Goal: Transaction & Acquisition: Purchase product/service

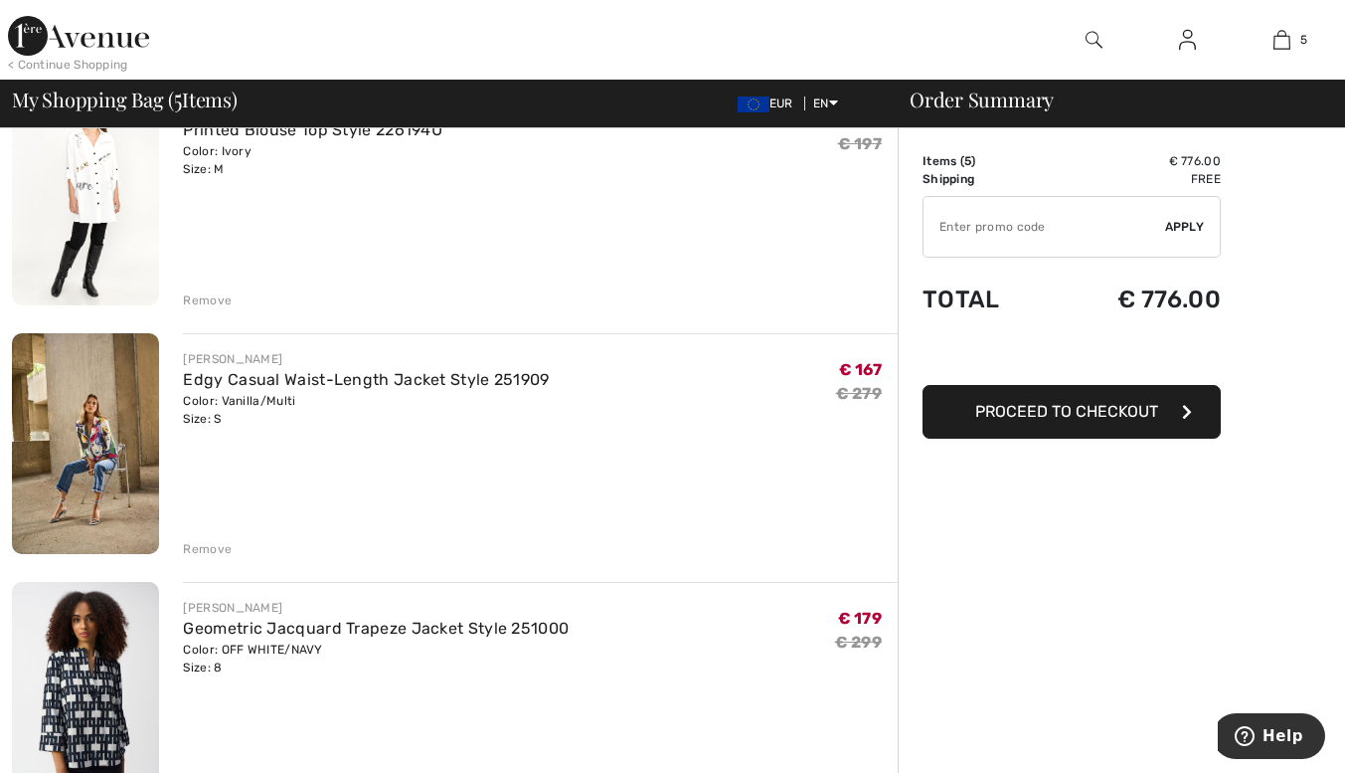
scroll to position [240, 0]
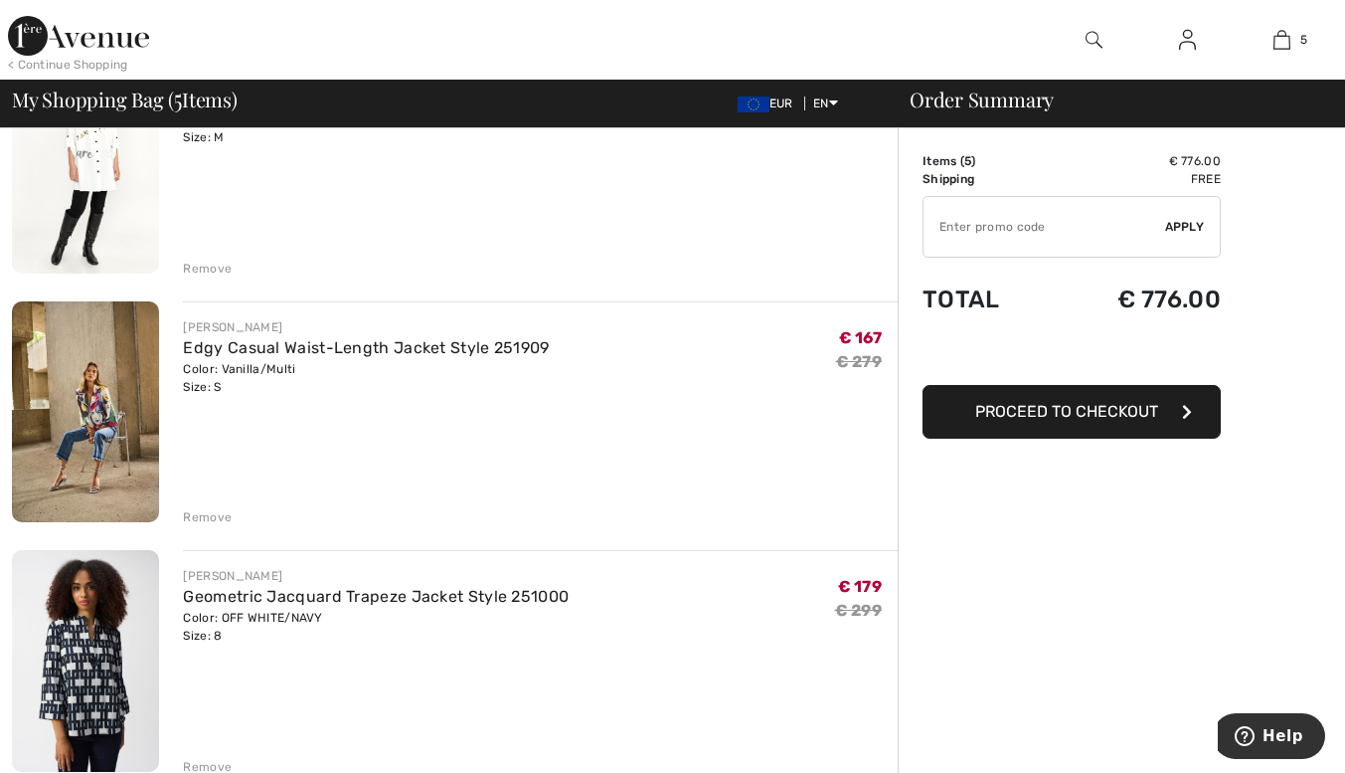
click at [91, 407] on img at bounding box center [85, 412] width 147 height 222
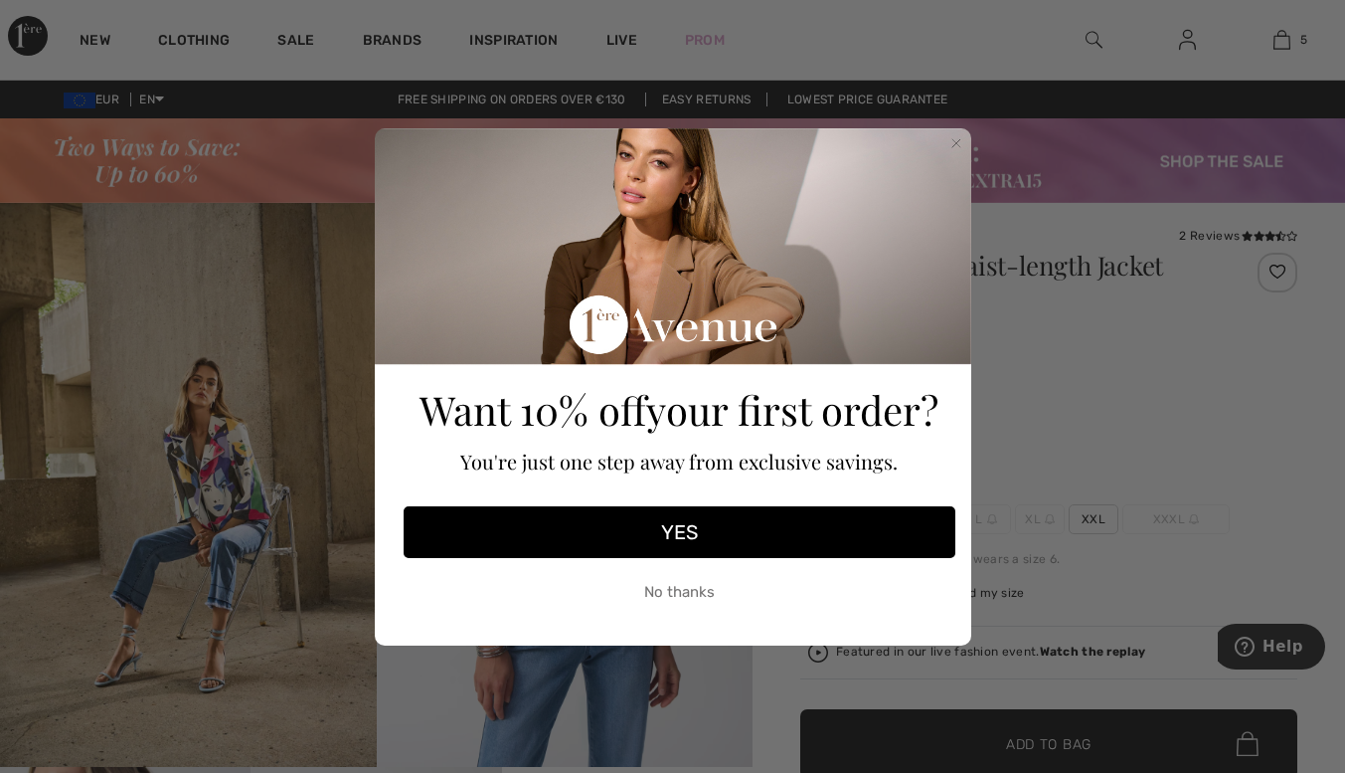
drag, startPoint x: 671, startPoint y: 585, endPoint x: 659, endPoint y: 588, distance: 12.3
click at [671, 586] on button "No thanks" at bounding box center [680, 593] width 552 height 50
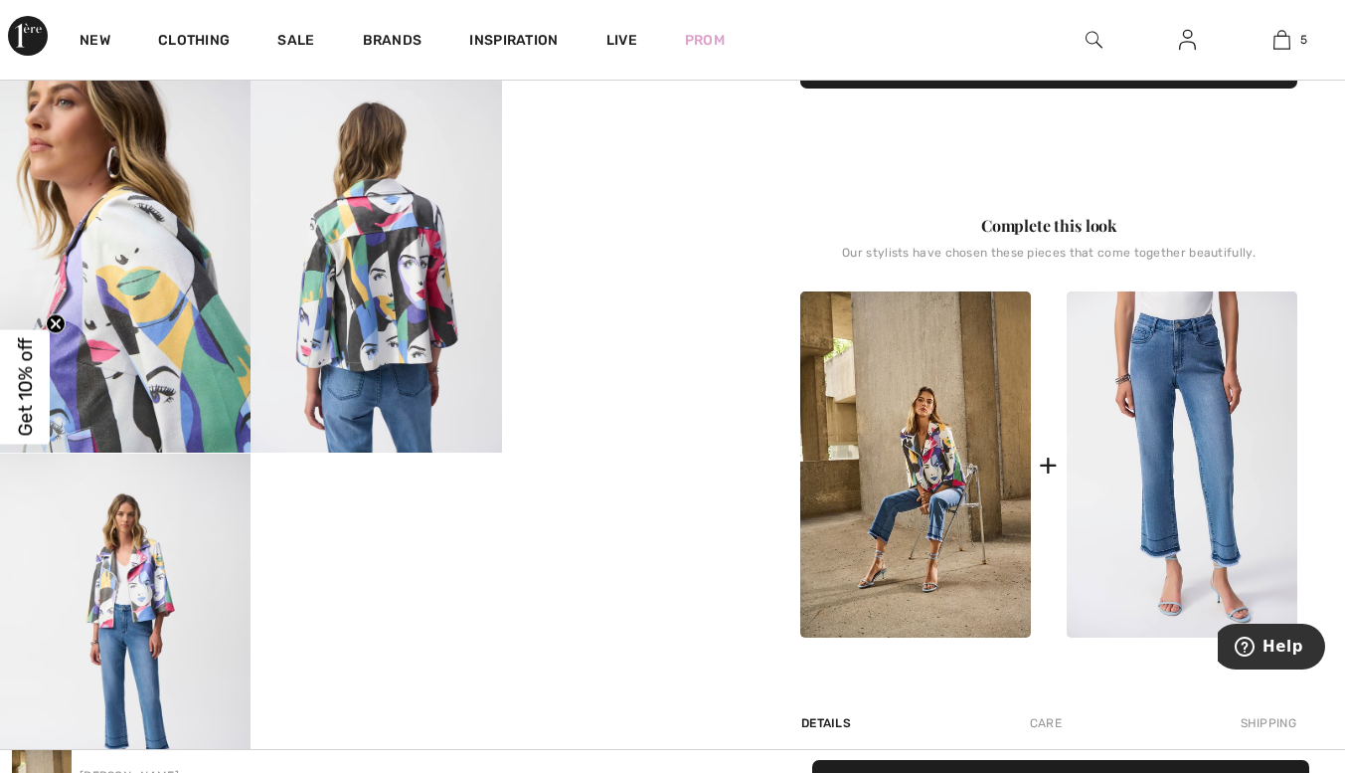
scroll to position [674, 0]
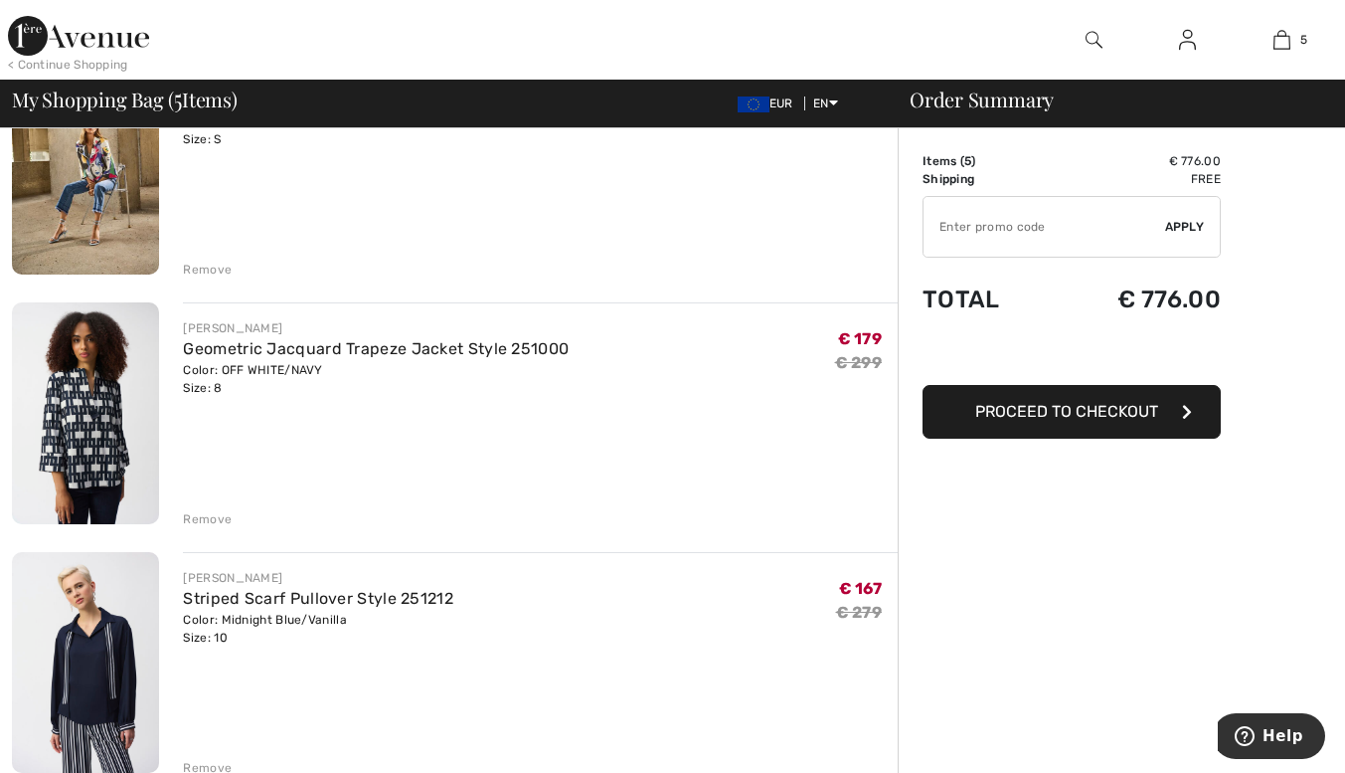
scroll to position [483, 0]
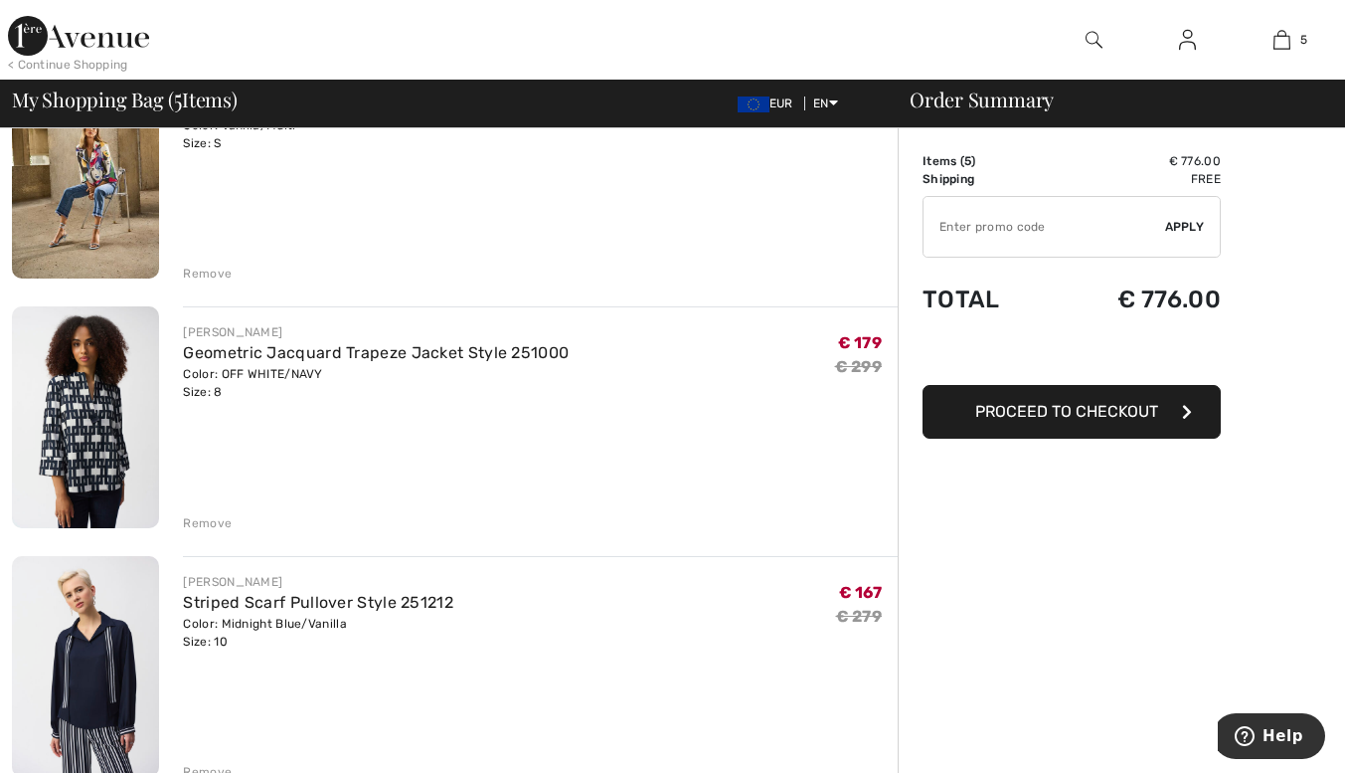
click at [196, 514] on div "Remove" at bounding box center [207, 523] width 49 height 18
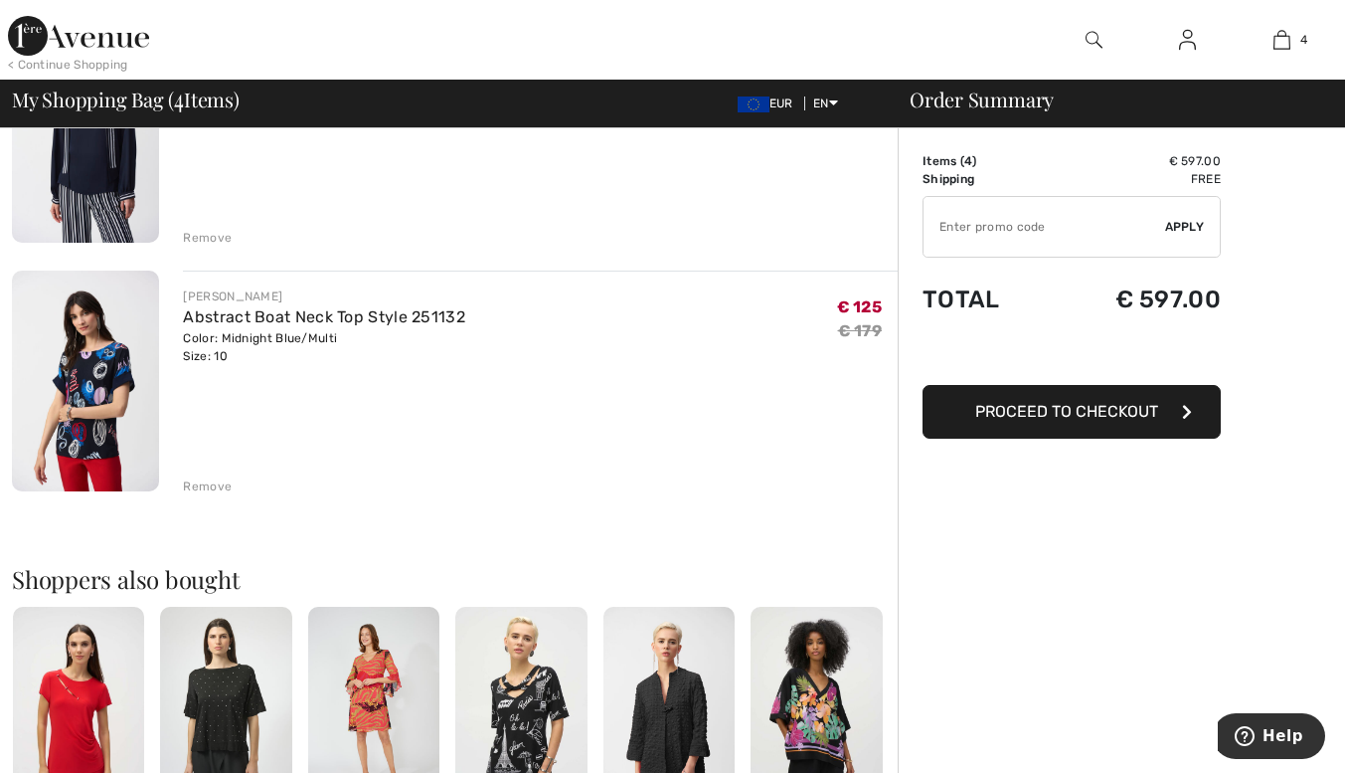
scroll to position [780, 0]
